Goal: Transaction & Acquisition: Purchase product/service

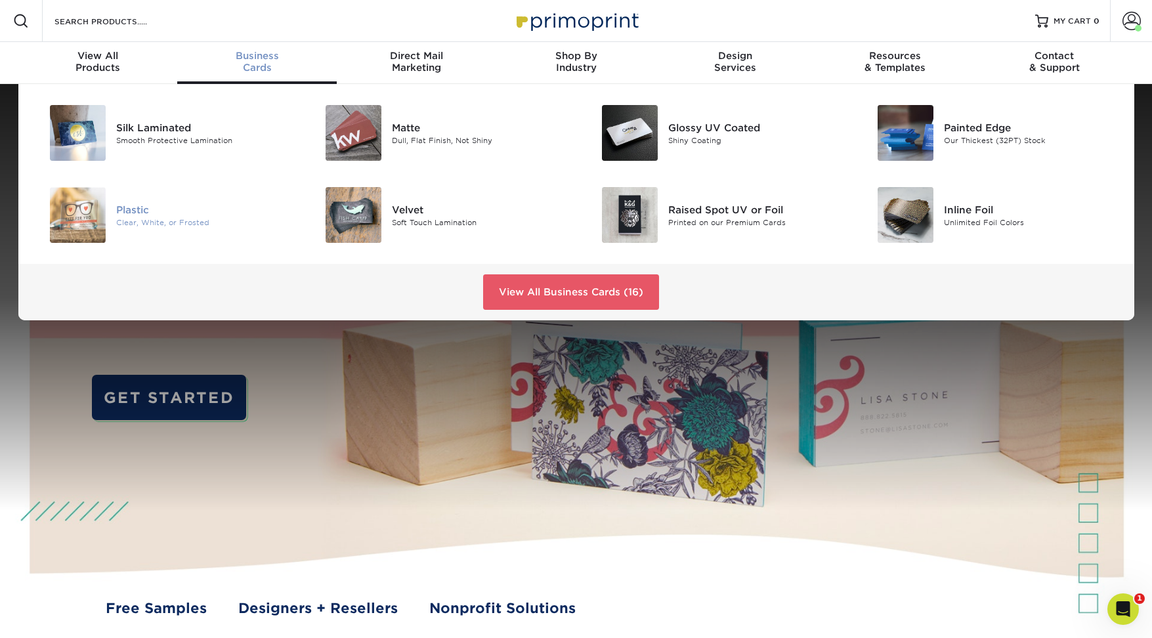
click at [140, 213] on div "Plastic" at bounding box center [203, 209] width 174 height 14
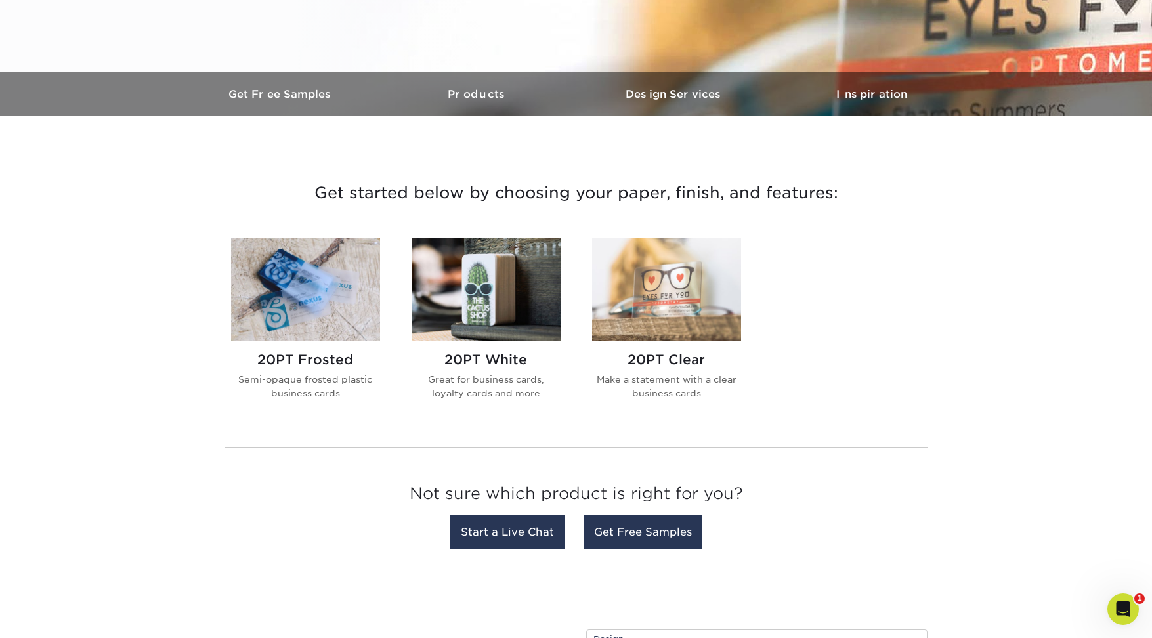
click at [345, 312] on img at bounding box center [305, 289] width 149 height 103
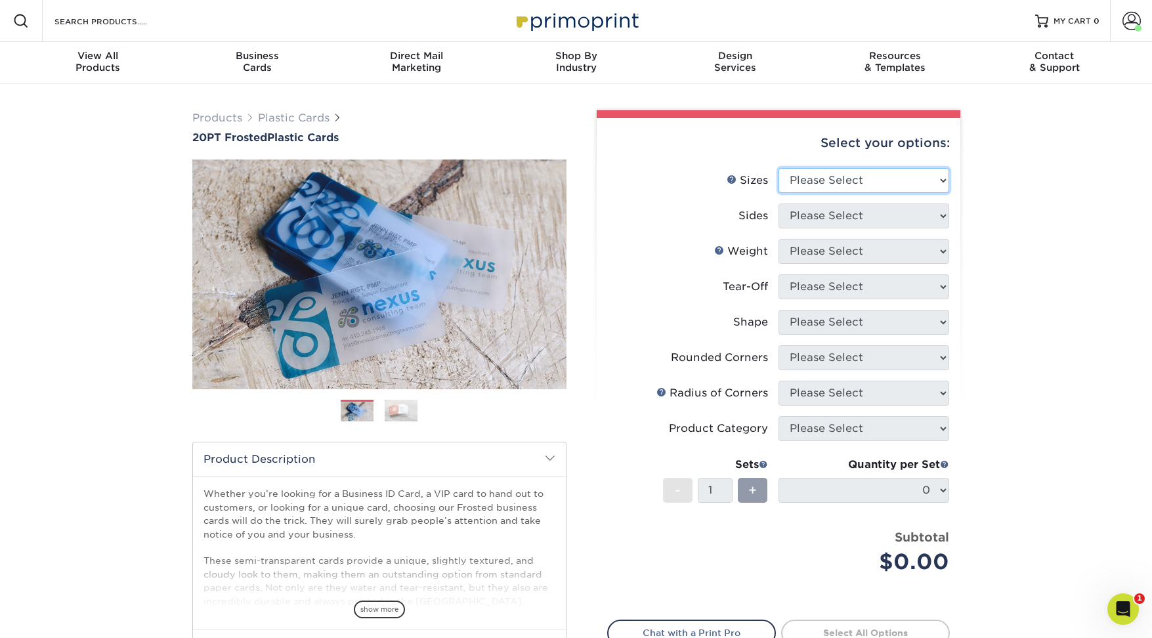
click at [827, 180] on select "Please Select 2" x 3.5" 2" x 8" 2.12" x 3.375" 2.5" x 2.5" 4.25" x 6"" at bounding box center [863, 180] width 171 height 25
select select "2.00x3.50"
click at [778, 168] on select "Please Select 2" x 3.5" 2" x 8" 2.12" x 3.375" 2.5" x 2.5" 4.25" x 6"" at bounding box center [863, 180] width 171 height 25
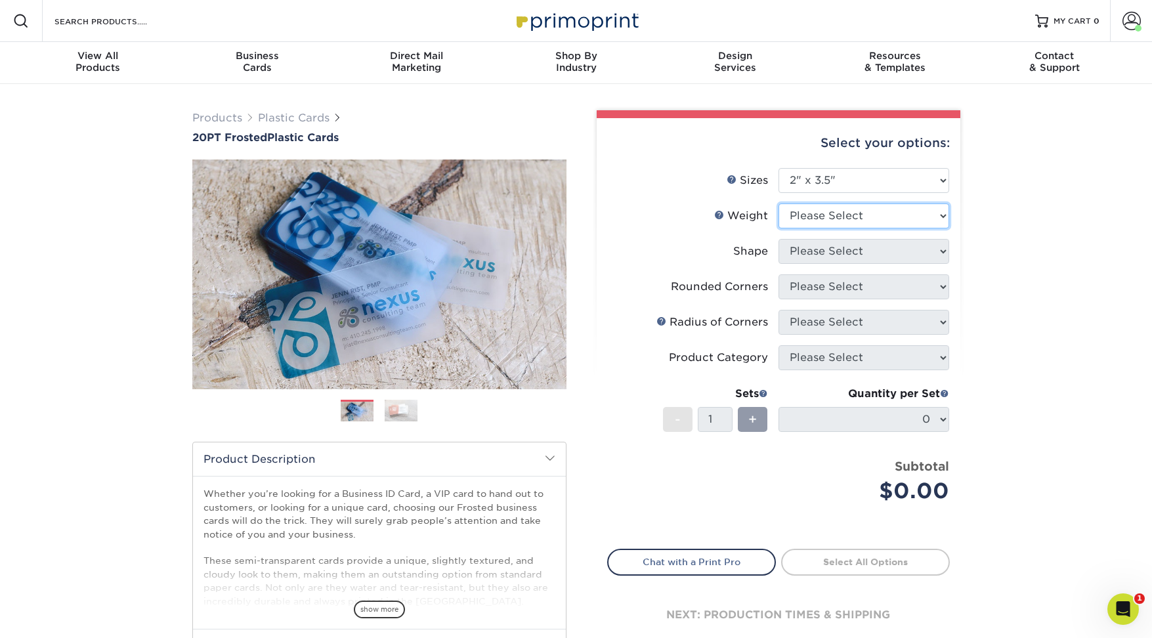
click at [821, 215] on select "Please Select 20PT Frosted Plastic 20PT Frosted Plastic" at bounding box center [863, 215] width 171 height 25
select select "20PT Frosted Plastic"
click at [778, 203] on select "Please Select 20PT Frosted Plastic 20PT Frosted Plastic" at bounding box center [863, 215] width 171 height 25
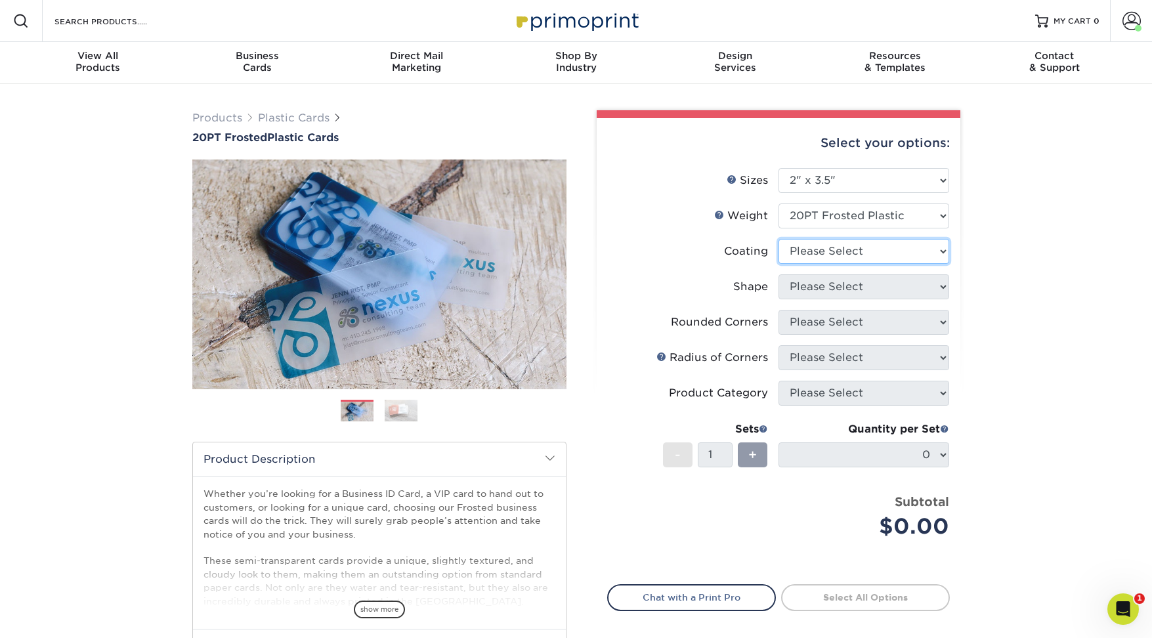
click at [793, 250] on select at bounding box center [863, 251] width 171 height 25
select select "3e7618de-abca-4bda-9f97-8b9129e913d8"
click at [778, 239] on select at bounding box center [863, 251] width 171 height 25
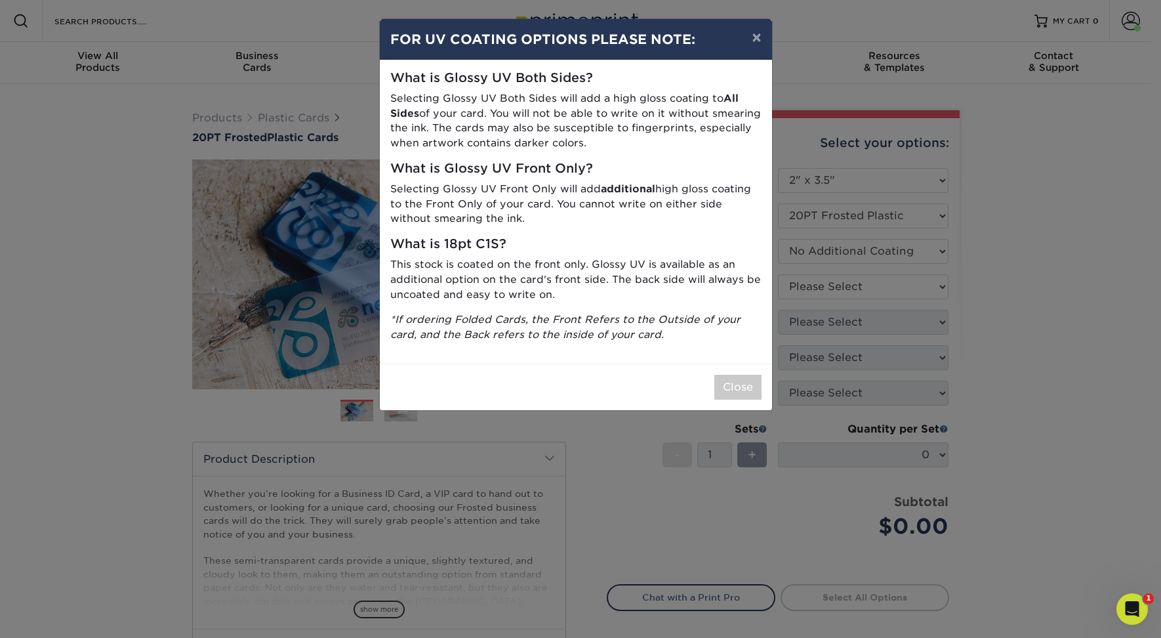
click at [799, 283] on div "× FOR UV COATING OPTIONS PLEASE NOTE: What is Glossy UV Both Sides? Selecting G…" at bounding box center [580, 319] width 1161 height 638
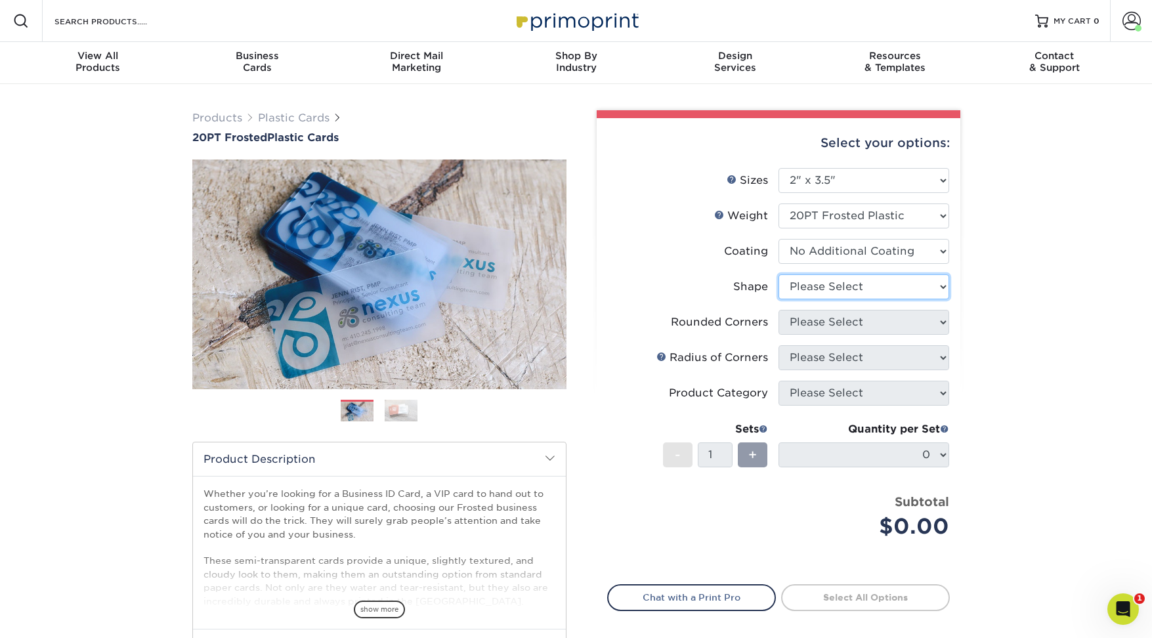
click at [802, 283] on select "Please Select Oval Standard" at bounding box center [863, 286] width 171 height 25
select select "standard"
click at [778, 274] on select "Please Select Oval Standard" at bounding box center [863, 286] width 171 height 25
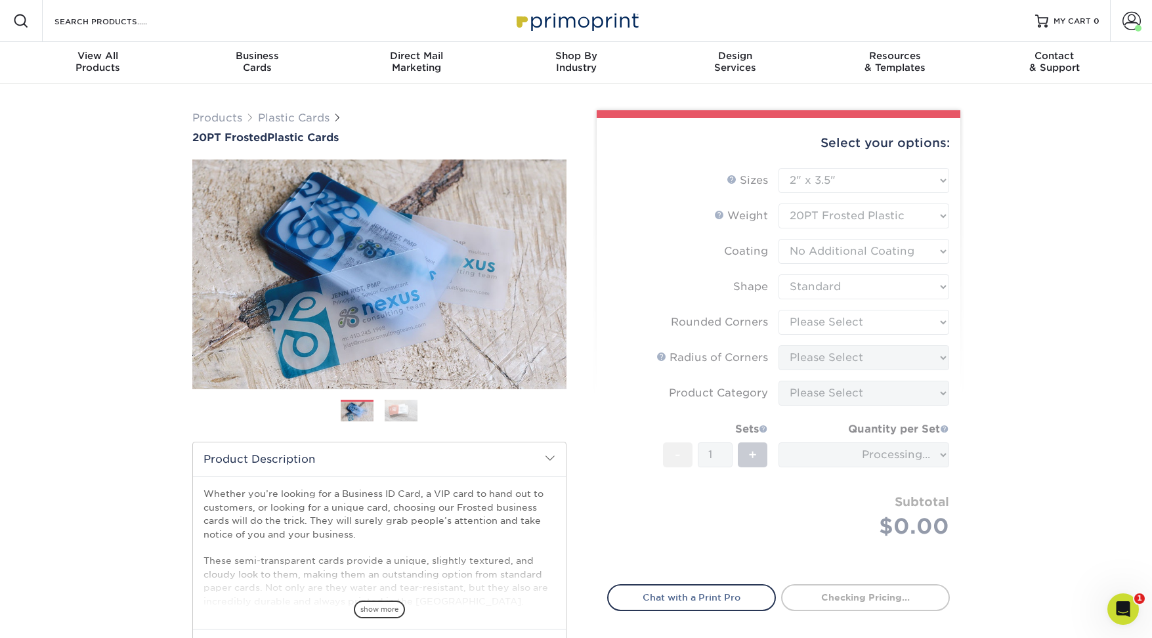
click at [809, 324] on form "Sizes Help Sizes Please Select 2" x 3.5" 2" x 8" 2.12" x 3.375" 2.5" x 2.5" 4.2…" at bounding box center [778, 368] width 343 height 401
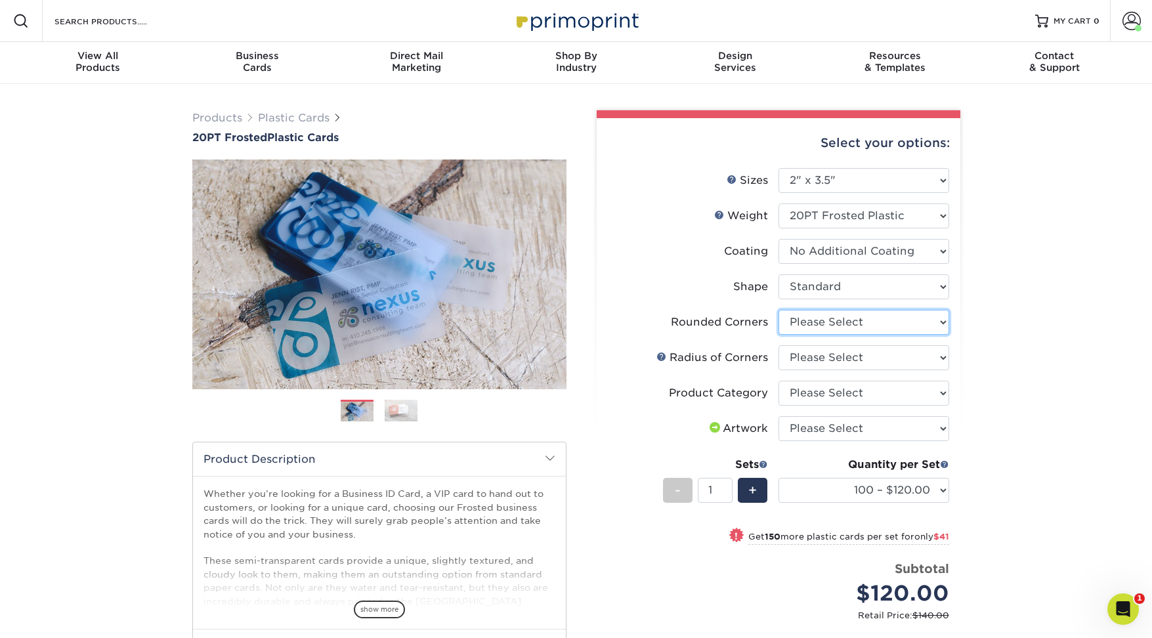
click at [812, 325] on select "Please Select Yes - Round 4 Corners" at bounding box center [863, 322] width 171 height 25
select select "7672df9e-0e0a-464d-8e1f-920c575e4da3"
click at [778, 310] on select "Please Select Yes - Round 4 Corners" at bounding box center [863, 322] width 171 height 25
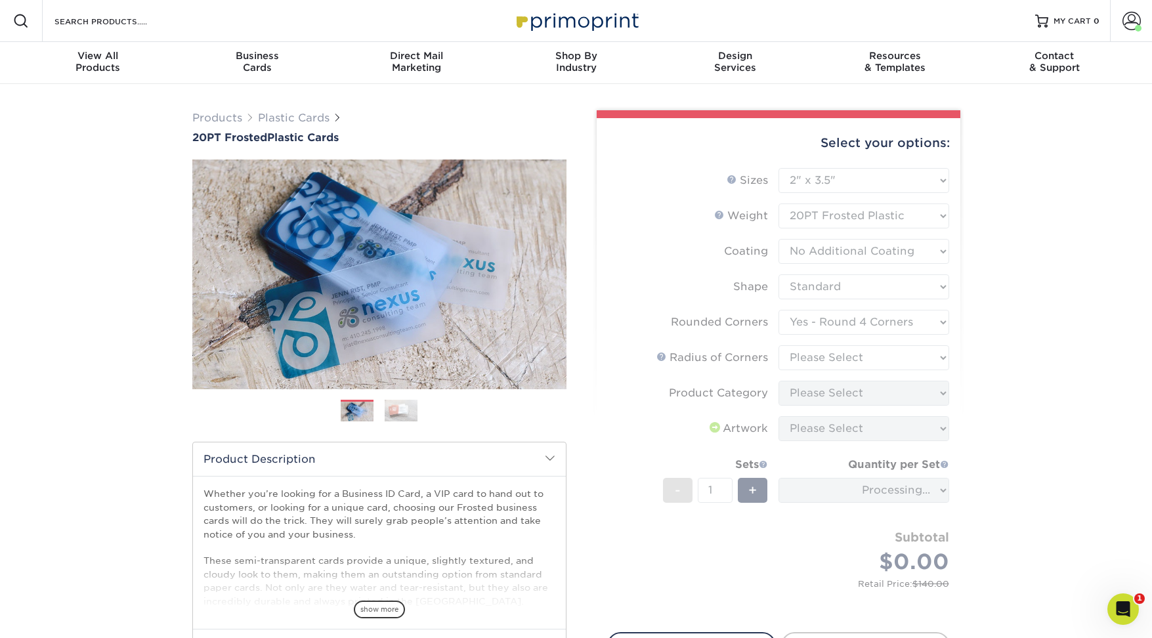
click at [808, 350] on form "Sizes Help Sizes Please Select 2" x 3.5" 2" x 8" 2.12" x 3.375" 2.5" x 2.5" 4.2…" at bounding box center [778, 392] width 343 height 449
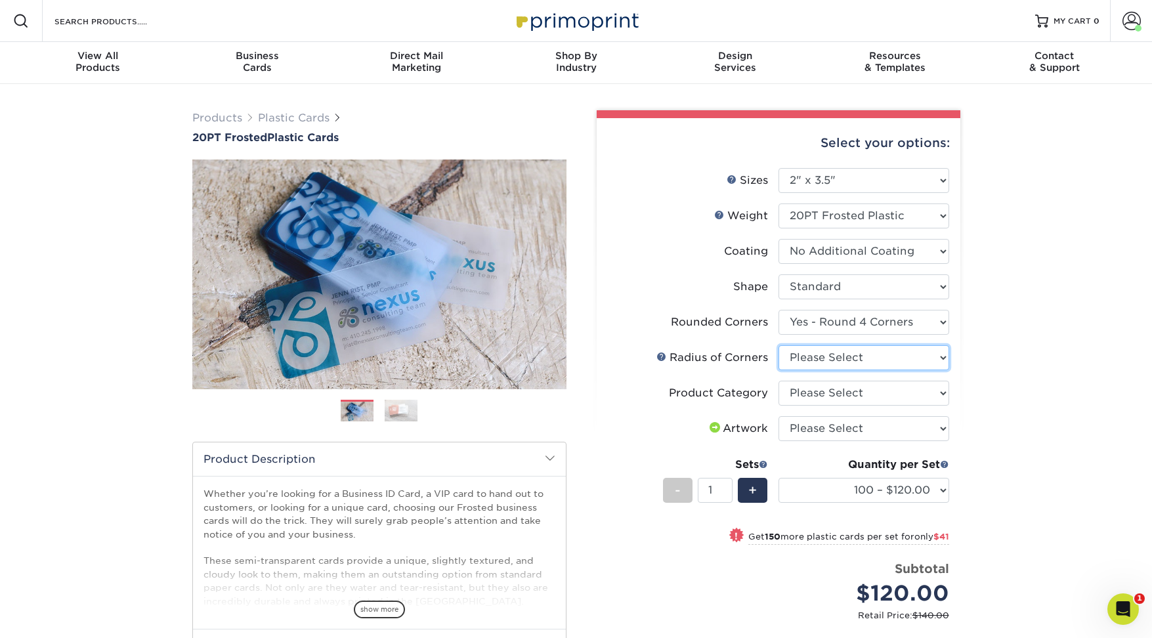
click at [814, 357] on select "Please Select Rounded 1/8" Rounded 1/4"" at bounding box center [863, 357] width 171 height 25
select select "479fbfe7-6a0c-4895-8c9a-81739b7486c9"
click at [778, 345] on select "Please Select Rounded 1/8" Rounded 1/4"" at bounding box center [863, 357] width 171 height 25
click at [663, 358] on link at bounding box center [661, 356] width 10 height 10
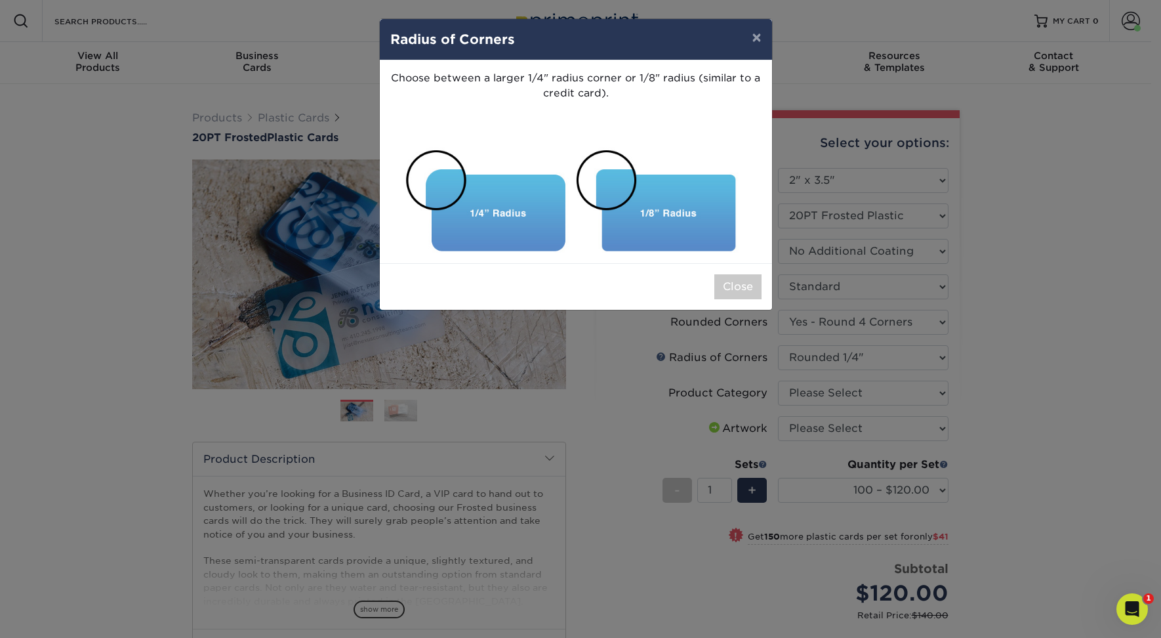
click at [646, 373] on div "× Radius of Corners Choose between a larger 1/4" radius corner or 1/8" radius (…" at bounding box center [580, 319] width 1161 height 638
